Goal: Information Seeking & Learning: Check status

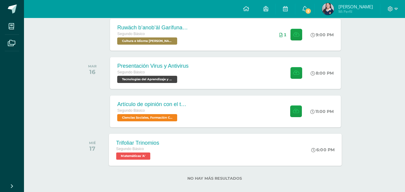
scroll to position [146, 0]
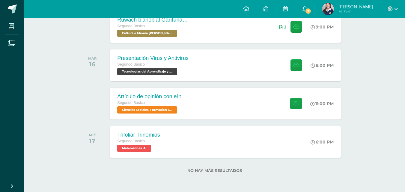
click at [308, 9] on span "3" at bounding box center [308, 11] width 7 height 7
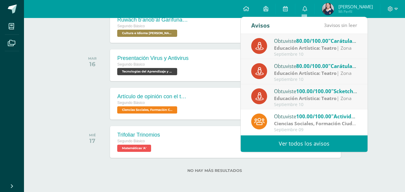
click at [331, 144] on link "Ver todos los avisos" at bounding box center [304, 143] width 127 height 16
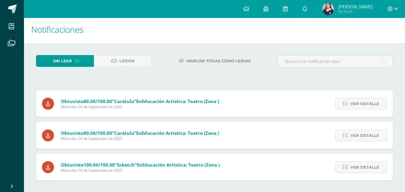
scroll to position [3, 0]
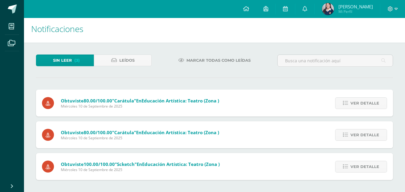
click at [328, 14] on img at bounding box center [328, 9] width 12 height 12
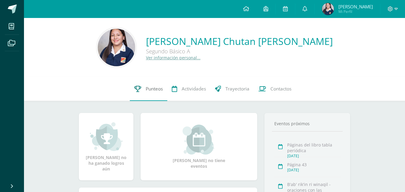
click at [136, 86] on icon at bounding box center [137, 89] width 7 height 6
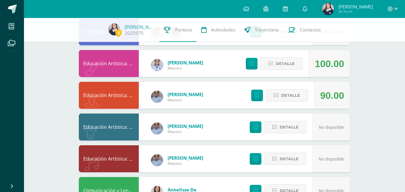
scroll to position [300, 0]
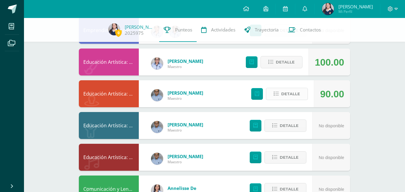
click at [288, 95] on span "Detalle" at bounding box center [290, 93] width 19 height 11
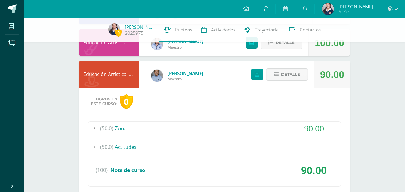
scroll to position [330, 0]
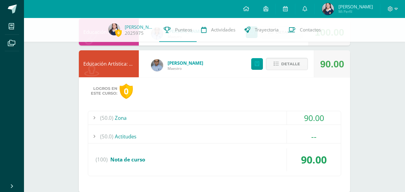
click at [273, 117] on div "(50.0) Zona" at bounding box center [214, 117] width 253 height 13
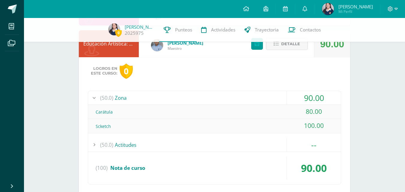
scroll to position [360, 0]
